Goal: Transaction & Acquisition: Purchase product/service

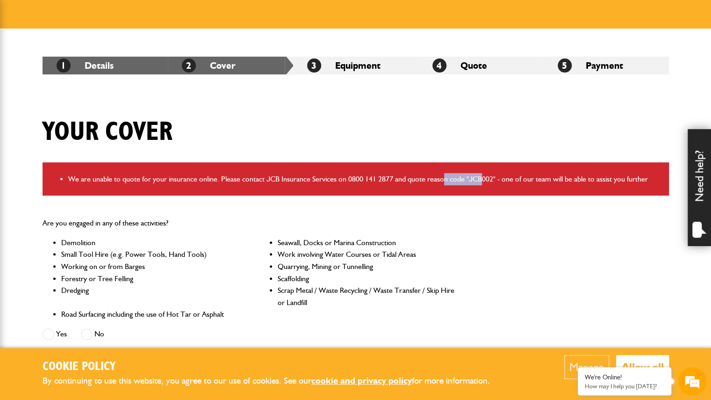
drag, startPoint x: 445, startPoint y: 174, endPoint x: 498, endPoint y: 179, distance: 53.5
click at [489, 177] on li "We are unable to quote for your insurance online. Please contact JCB Insurance …" at bounding box center [365, 179] width 594 height 12
click at [512, 183] on li "We are unable to quote for your insurance online. Please contact JCB Insurance …" at bounding box center [365, 179] width 594 height 12
click at [589, 129] on div "Your cover" at bounding box center [356, 138] width 641 height 45
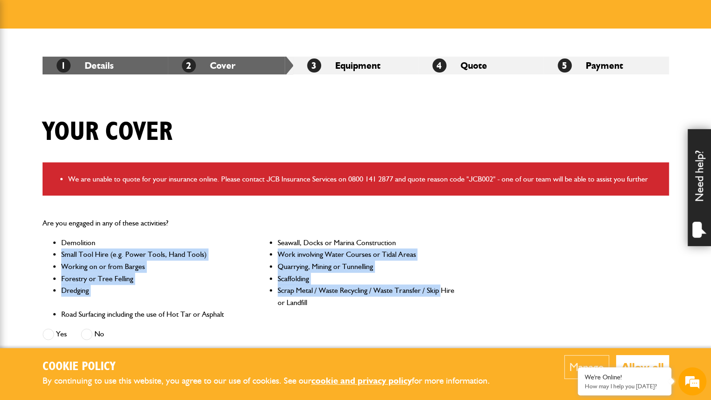
drag, startPoint x: 430, startPoint y: 236, endPoint x: 448, endPoint y: 295, distance: 61.1
click at [441, 289] on ul "Demolition Seawall, Docks or Marina Construction Small Tool Hire (e.g. Power To…" at bounding box center [249, 279] width 413 height 84
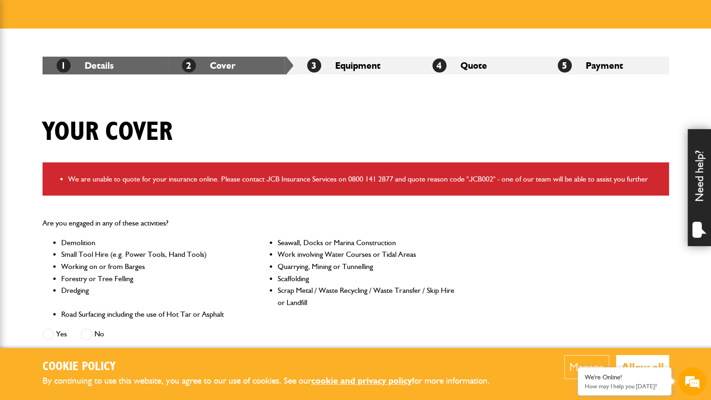
click at [456, 301] on div "Are you engaged in any of these activities? Demolition Seawall, Docks or Marina…" at bounding box center [249, 279] width 427 height 141
click at [381, 302] on li "Scrap Metal / Waste Recycling / Waste Transfer / Skip Hire or Landfill" at bounding box center [366, 296] width 177 height 24
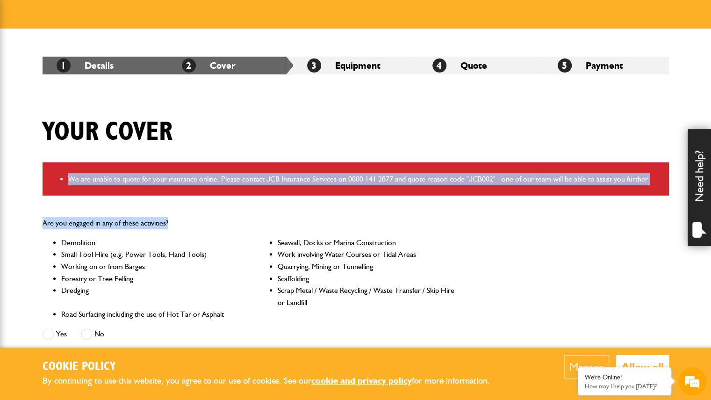
drag, startPoint x: 355, startPoint y: 116, endPoint x: 360, endPoint y: 202, distance: 86.6
click at [452, 213] on div "Are you engaged in any of these activities? Demolition Seawall, Docks or Marina…" at bounding box center [249, 279] width 427 height 141
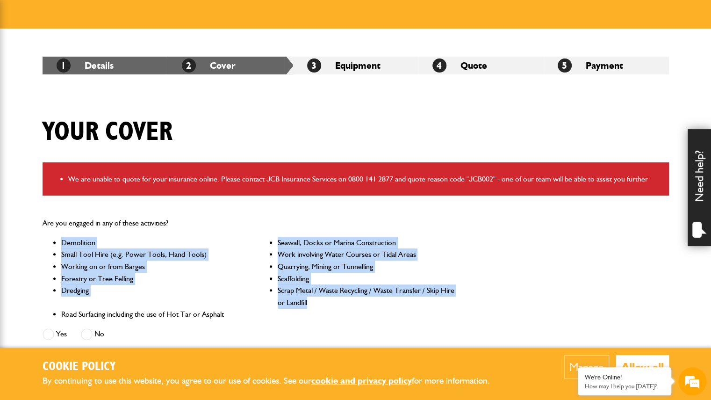
drag, startPoint x: 331, startPoint y: 302, endPoint x: 45, endPoint y: 243, distance: 292.2
click at [45, 244] on ul "Demolition Seawall, Docks or Marina Construction Small Tool Hire (e.g. Power To…" at bounding box center [249, 279] width 413 height 84
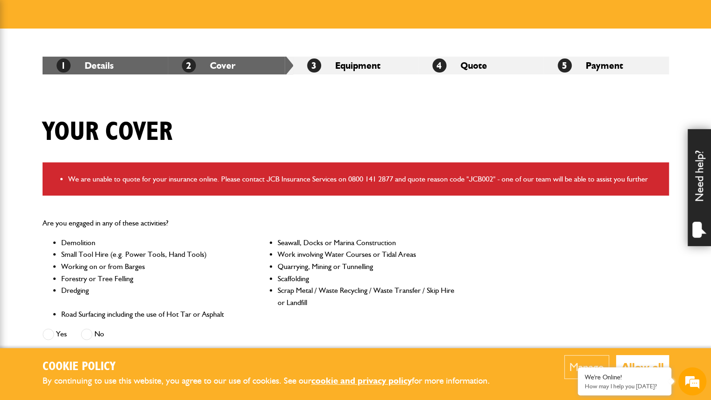
click at [166, 227] on p "Are you engaged in any of these activities?" at bounding box center [249, 223] width 413 height 12
click at [88, 60] on link "1 Details" at bounding box center [85, 65] width 57 height 11
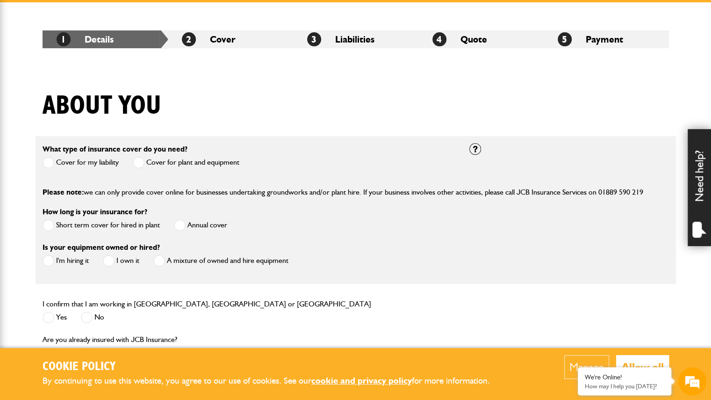
scroll to position [281, 0]
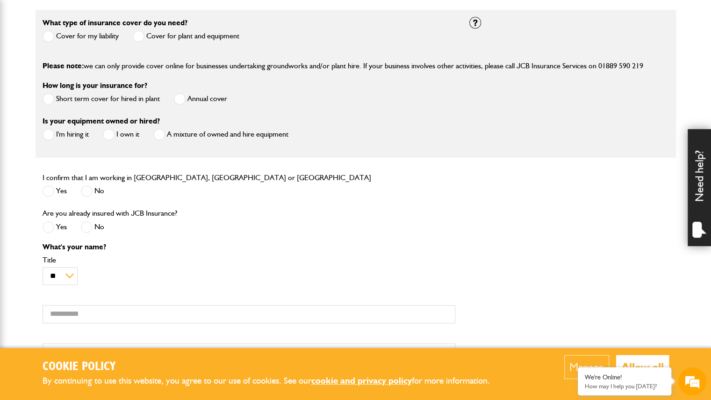
click at [142, 31] on span at bounding box center [139, 36] width 12 height 12
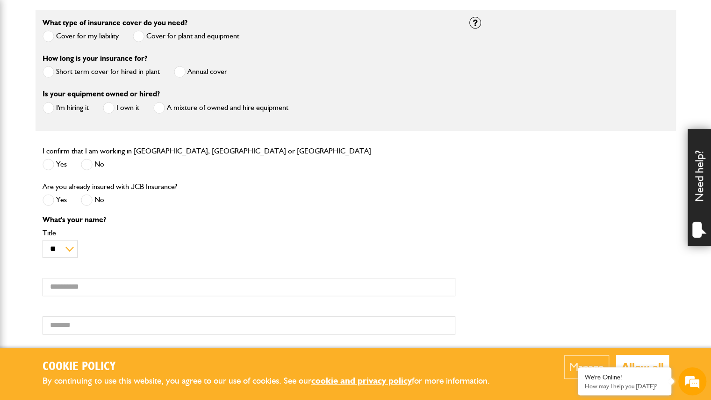
click at [95, 71] on label "Short term cover for hired in plant" at bounding box center [101, 72] width 117 height 12
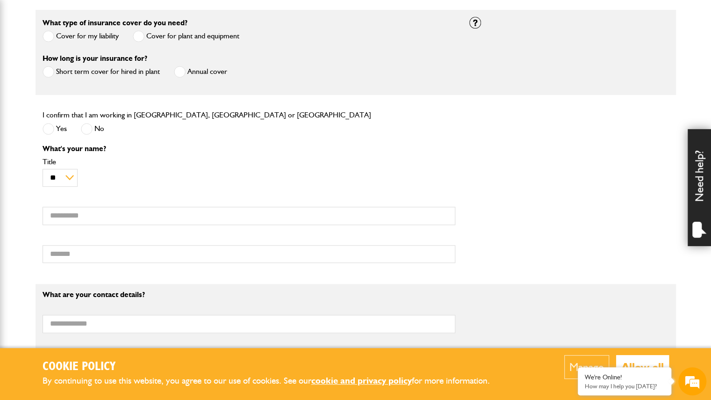
click at [54, 129] on label "Yes" at bounding box center [55, 129] width 24 height 12
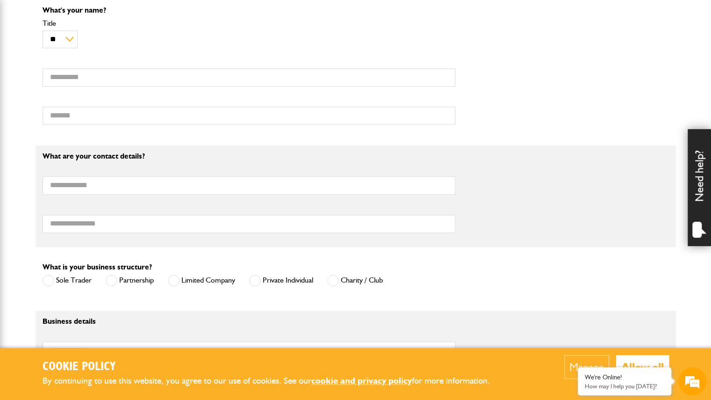
scroll to position [421, 0]
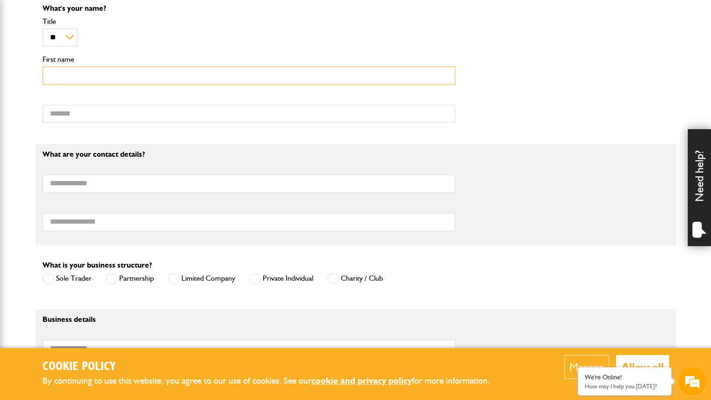
click at [79, 72] on input "First name" at bounding box center [249, 75] width 413 height 18
type input "****"
type input "*****"
type input "**********"
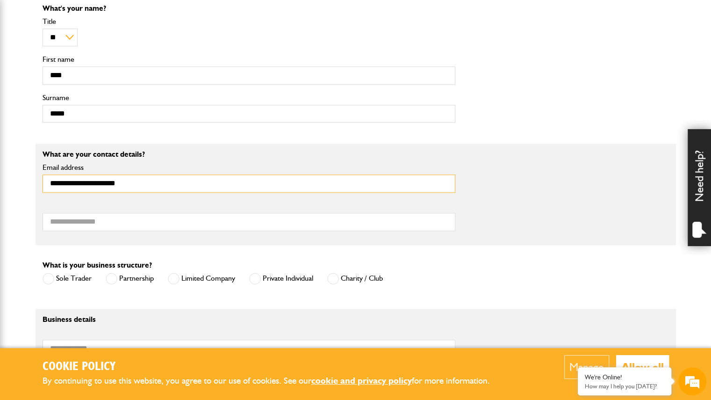
type input "**********"
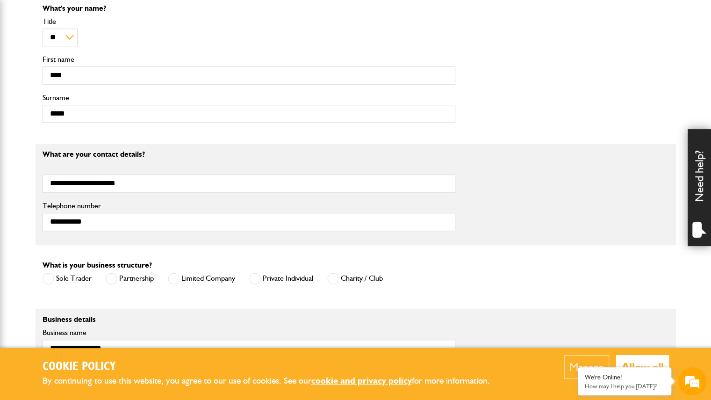
type input "**********"
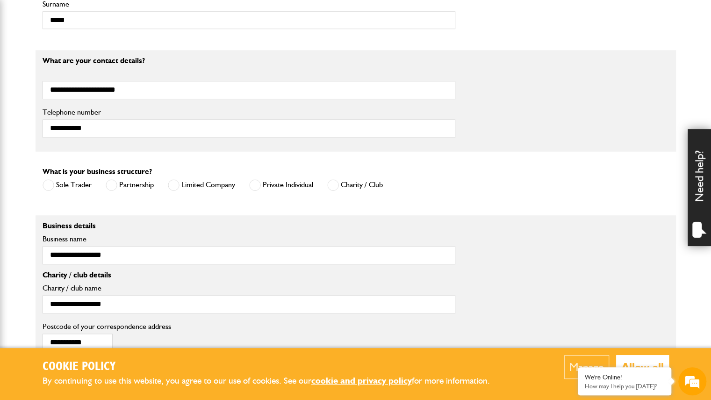
scroll to position [0, 0]
drag, startPoint x: 58, startPoint y: 171, endPoint x: 154, endPoint y: 169, distance: 96.8
click at [151, 170] on label "What is your business structure?" at bounding box center [97, 171] width 109 height 7
click at [181, 166] on div "What is your business structure? Sole Trader Partnership Limited Company Privat…" at bounding box center [213, 180] width 340 height 29
click at [407, 185] on div "What is your business structure? Sole Trader Partnership Limited Company Privat…" at bounding box center [249, 184] width 427 height 36
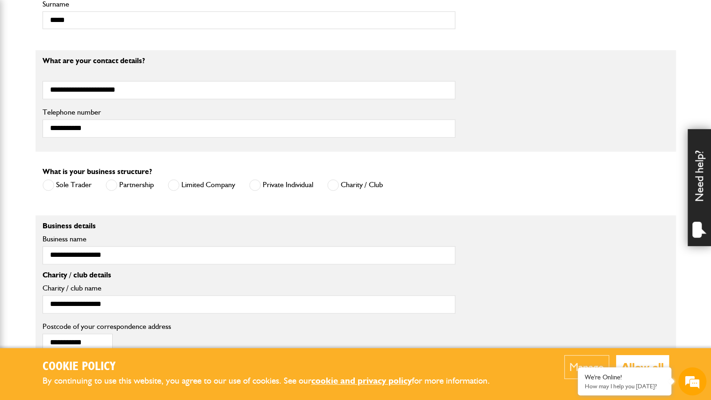
click at [286, 183] on label "Private Individual" at bounding box center [281, 185] width 64 height 12
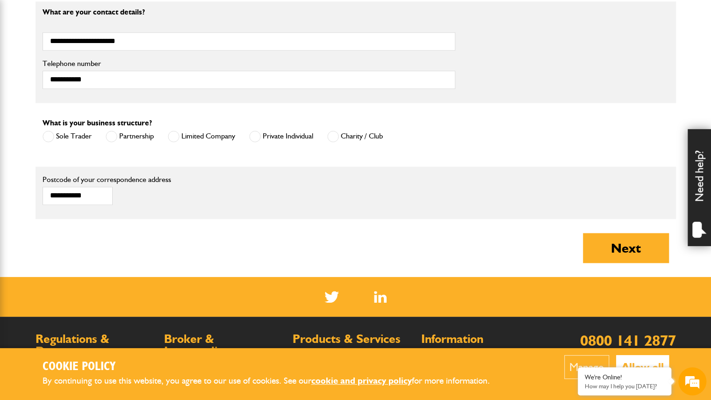
scroll to position [561, 0]
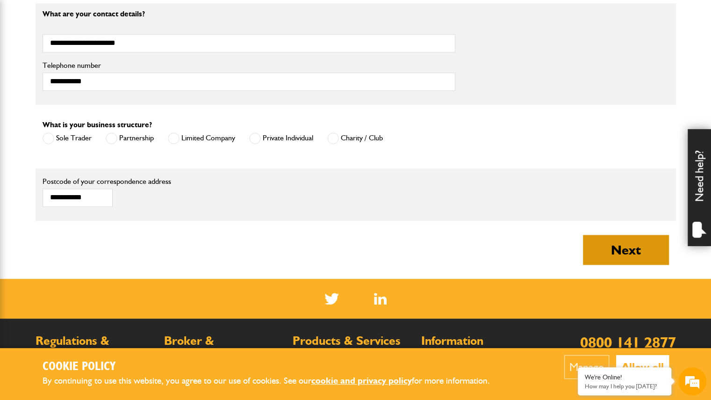
click at [634, 244] on button "Next" at bounding box center [626, 250] width 86 height 30
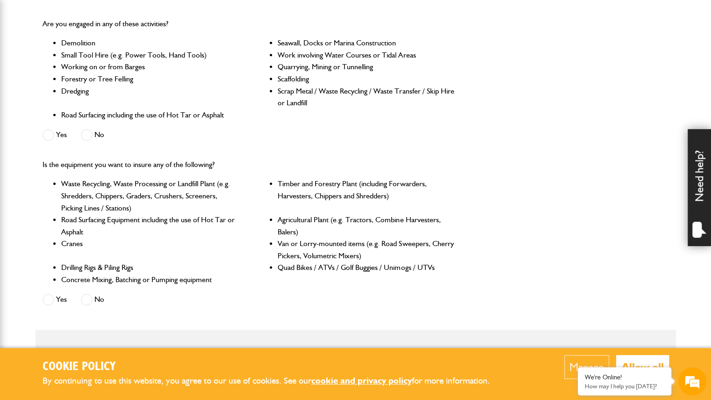
scroll to position [281, 0]
drag, startPoint x: 51, startPoint y: 23, endPoint x: 206, endPoint y: 16, distance: 154.4
click at [188, 16] on div "Are you engaged in any of these activities? Demolition Seawall, Docks or Marina…" at bounding box center [249, 80] width 427 height 141
drag, startPoint x: 206, startPoint y: 16, endPoint x: 207, endPoint y: 88, distance: 71.6
click at [206, 16] on div "Are you engaged in any of these activities? Demolition Seawall, Docks or Marina…" at bounding box center [249, 80] width 427 height 141
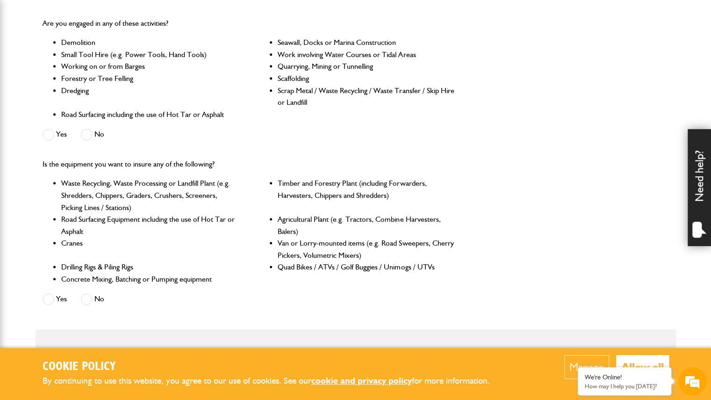
click at [92, 137] on span at bounding box center [87, 135] width 12 height 12
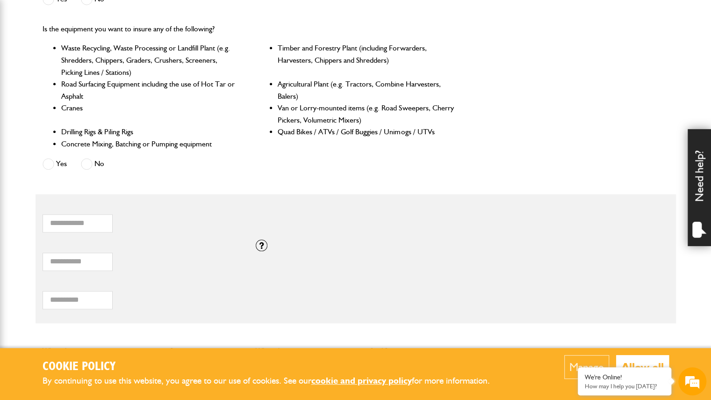
scroll to position [421, 0]
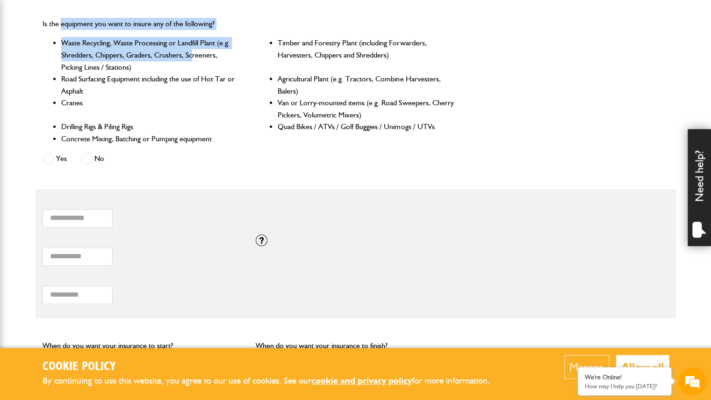
drag, startPoint x: 61, startPoint y: 18, endPoint x: 202, endPoint y: 76, distance: 152.0
click at [195, 59] on div "Is the equipment you want to insure any of the following? Waste Recycling, Wast…" at bounding box center [249, 92] width 427 height 165
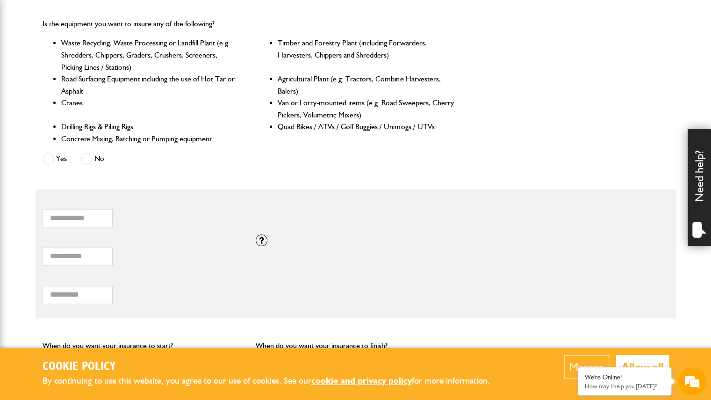
drag, startPoint x: 203, startPoint y: 85, endPoint x: 203, endPoint y: 118, distance: 33.7
click at [203, 86] on li "Road Surfacing Equipment including the use of Hot Tar or Asphalt" at bounding box center [149, 85] width 177 height 24
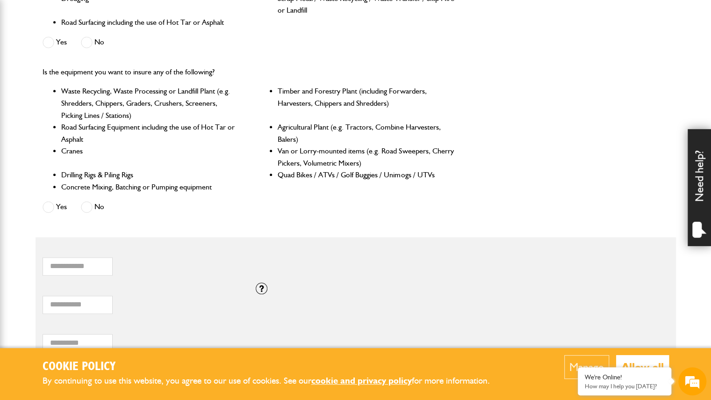
scroll to position [327, 0]
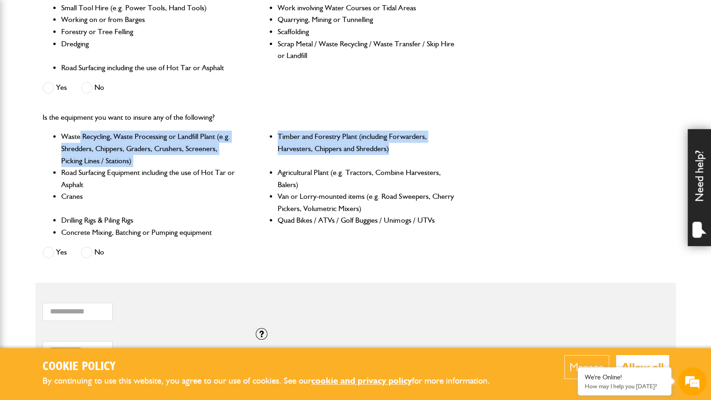
drag, startPoint x: 80, startPoint y: 137, endPoint x: 408, endPoint y: 156, distance: 328.3
click at [408, 156] on ul "Waste Recycling, Waste Processing or Landfill Plant (e.g. Shredders, Chippers, …" at bounding box center [249, 184] width 413 height 108
click at [411, 163] on li "Timber and Forestry Plant (including Forwarders, Harvesters, Chippers and Shred…" at bounding box center [366, 148] width 177 height 36
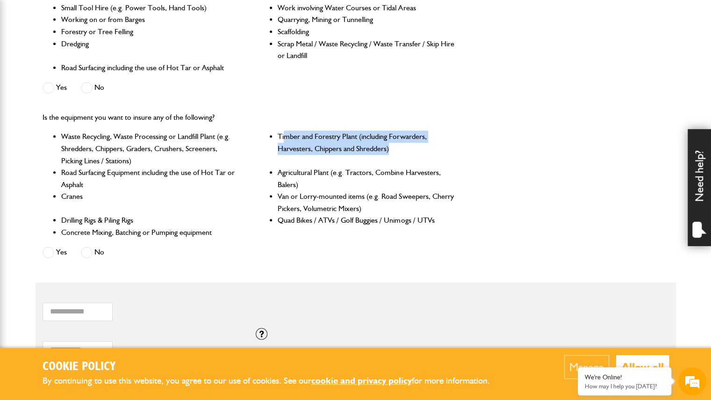
drag, startPoint x: 285, startPoint y: 136, endPoint x: 390, endPoint y: 153, distance: 106.7
click at [390, 153] on li "Timber and Forestry Plant (including Forwarders, Harvesters, Chippers and Shred…" at bounding box center [366, 148] width 177 height 36
click at [397, 155] on li "Timber and Forestry Plant (including Forwarders, Harvesters, Chippers and Shred…" at bounding box center [366, 148] width 177 height 36
click at [88, 252] on span at bounding box center [87, 252] width 12 height 12
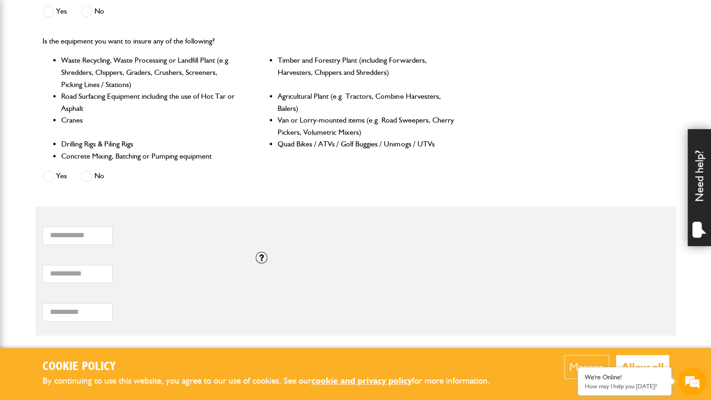
scroll to position [421, 0]
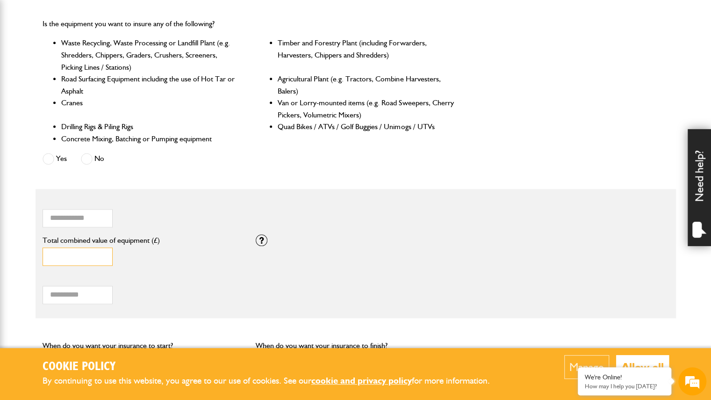
click at [70, 260] on input "*" at bounding box center [78, 256] width 70 height 18
drag, startPoint x: 71, startPoint y: 258, endPoint x: 28, endPoint y: 257, distance: 43.0
click at [28, 257] on body "Cookie Policy By continuing to use this website, you agree to our use of cookie…" at bounding box center [355, 143] width 711 height 1129
click at [349, 168] on div "Is the equipment you want to insure any of the following? Waste Recycling, Wast…" at bounding box center [249, 92] width 427 height 165
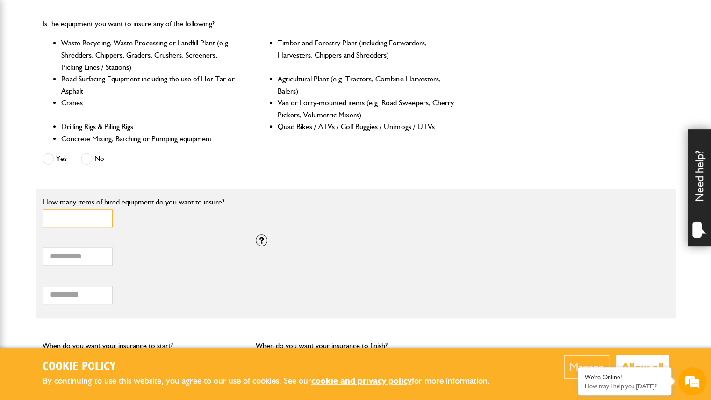
click at [73, 220] on input "*" at bounding box center [78, 218] width 70 height 18
type input "*"
click at [102, 216] on input "*" at bounding box center [78, 218] width 70 height 18
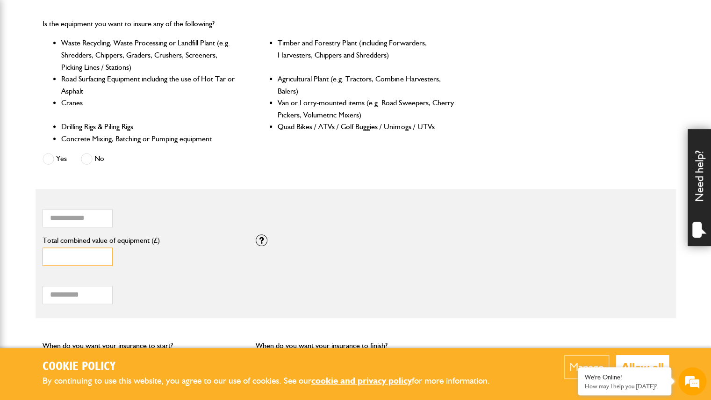
click at [68, 256] on input "*" at bounding box center [78, 256] width 70 height 18
type input "******"
click at [78, 296] on input "Total hiring fees" at bounding box center [78, 295] width 70 height 18
click at [170, 293] on div "Total hiring fees Please enter a minimum value of 25 for total hiring fees." at bounding box center [143, 289] width 200 height 29
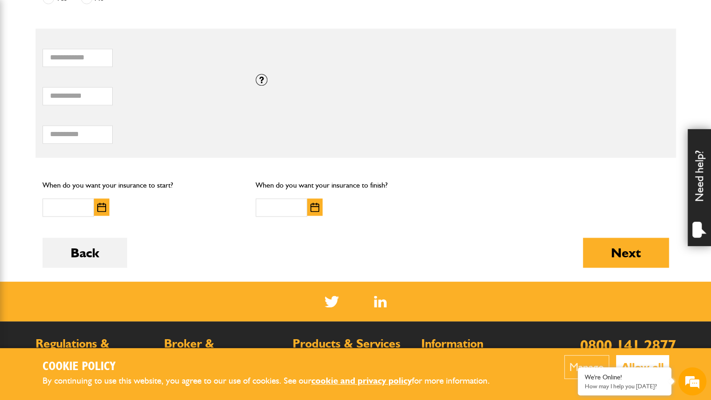
scroll to position [608, 0]
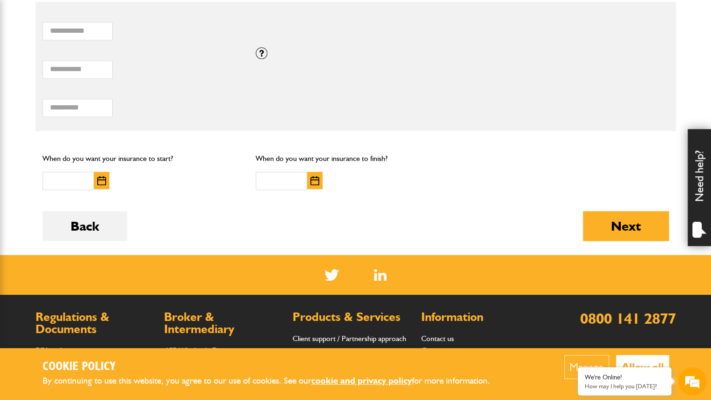
click at [123, 185] on div at bounding box center [114, 181] width 143 height 18
click at [92, 183] on input "text" at bounding box center [68, 181] width 51 height 18
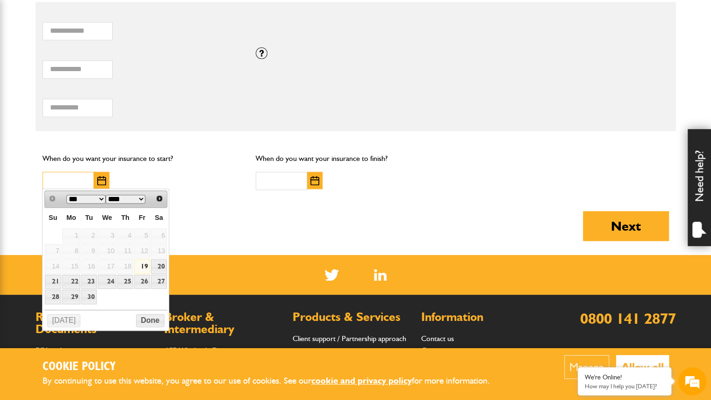
type input "**********"
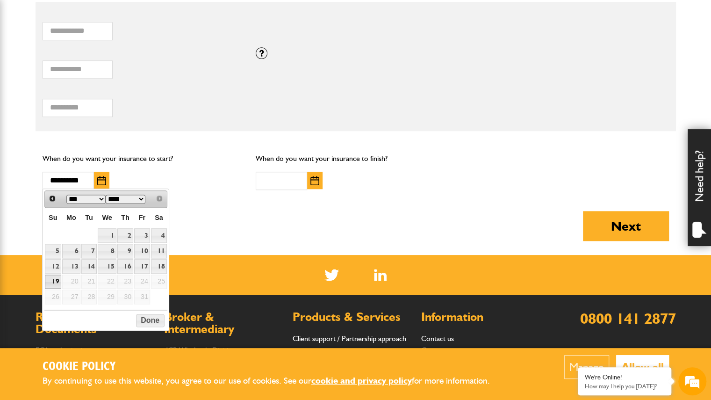
click at [313, 181] on img "button" at bounding box center [314, 180] width 9 height 9
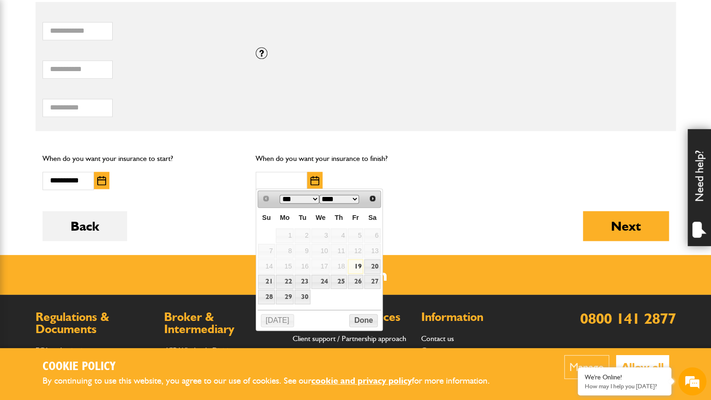
click at [315, 198] on select "*** ***" at bounding box center [300, 199] width 40 height 9
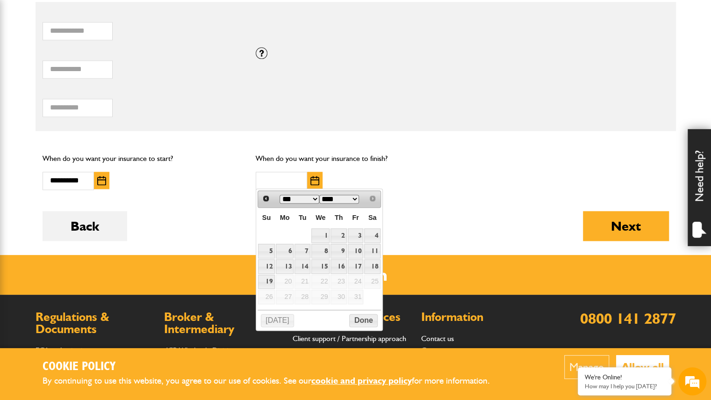
click at [428, 185] on div "When do you want your insurance to finish?" at bounding box center [356, 171] width 214 height 52
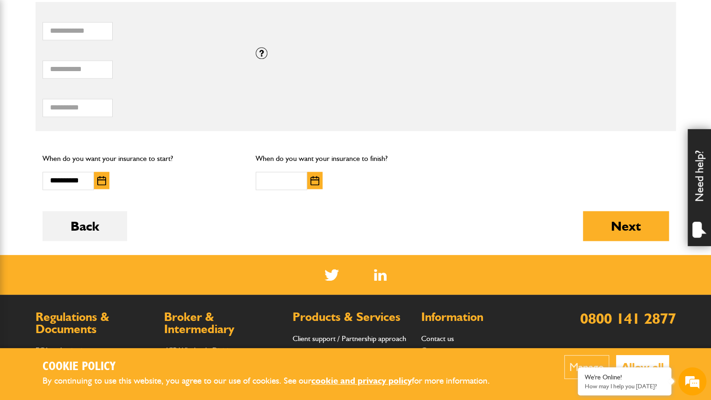
click at [385, 185] on div at bounding box center [327, 181] width 143 height 18
type input "****"
type input "**********"
